Goal: Transaction & Acquisition: Subscribe to service/newsletter

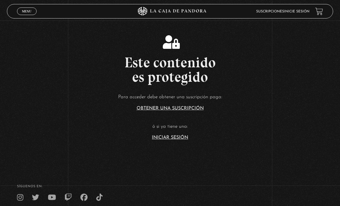
click at [163, 139] on article "Para acceder debe obtener una suscripción paga: Obtener una suscripción ó si ya…" at bounding box center [170, 116] width 340 height 47
click at [162, 140] on link "Iniciar Sesión" at bounding box center [170, 137] width 36 height 5
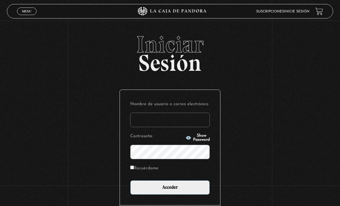
type input "victor.mendiola0309@gmail.com"
click at [170, 190] on input "Acceder" at bounding box center [170, 187] width 80 height 14
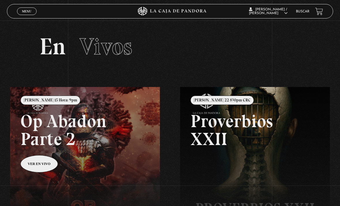
click at [30, 10] on span "Menu" at bounding box center [27, 11] width 10 height 3
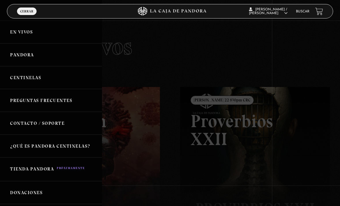
click at [20, 81] on link "Centinelas" at bounding box center [51, 77] width 102 height 23
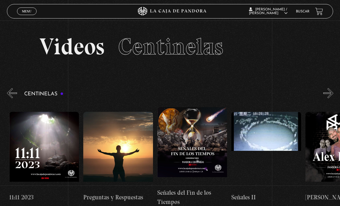
scroll to position [0, 3477]
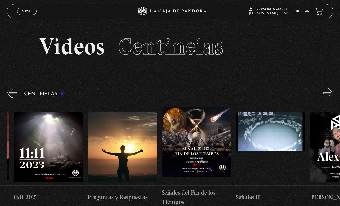
click at [110, 155] on figure at bounding box center [123, 151] width 70 height 78
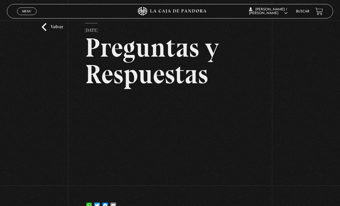
scroll to position [23, 0]
